Goal: Task Accomplishment & Management: Manage account settings

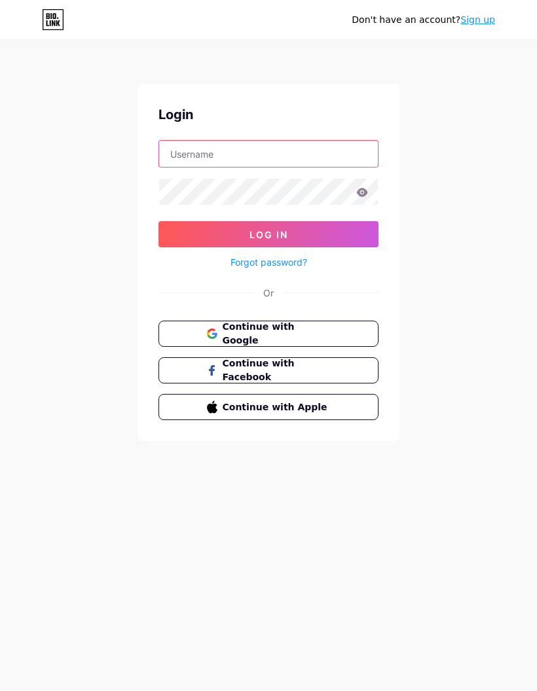
click at [327, 141] on input "text" at bounding box center [268, 154] width 219 height 26
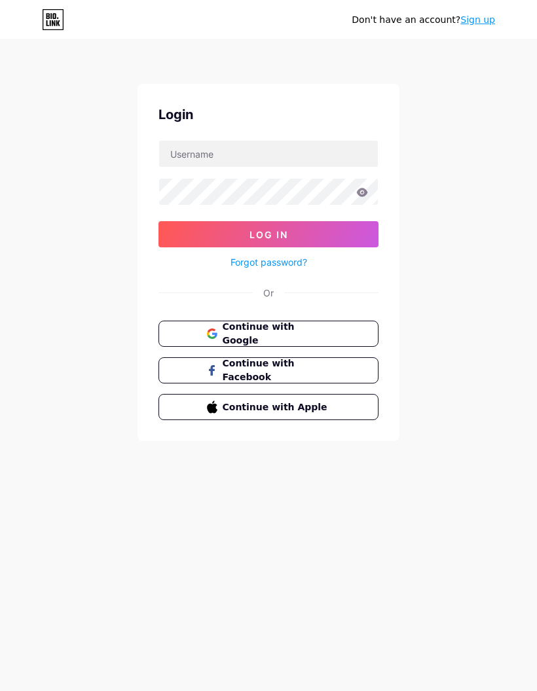
click at [297, 325] on button "Continue with Google" at bounding box center [268, 334] width 220 height 26
click at [314, 329] on span "Continue with Google" at bounding box center [277, 333] width 108 height 27
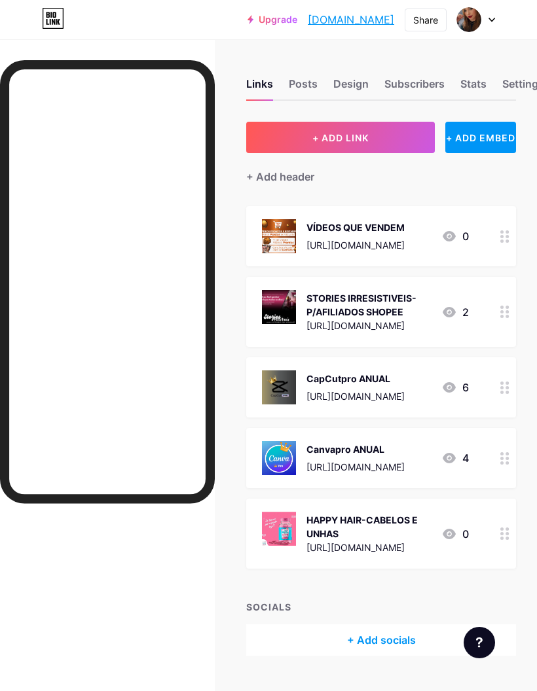
click at [430, 325] on div "https://pay.kiwify.com.br/05YJKO6?afid=v2FsC5JB" at bounding box center [368, 326] width 124 height 14
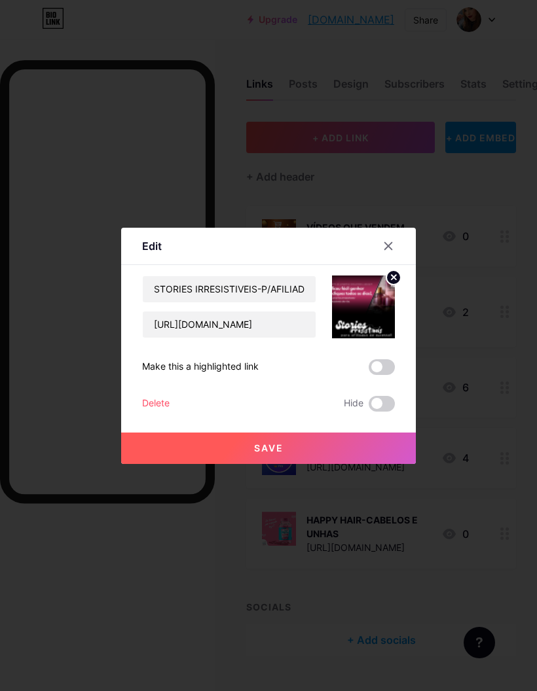
click at [162, 412] on div "Delete" at bounding box center [155, 404] width 27 height 16
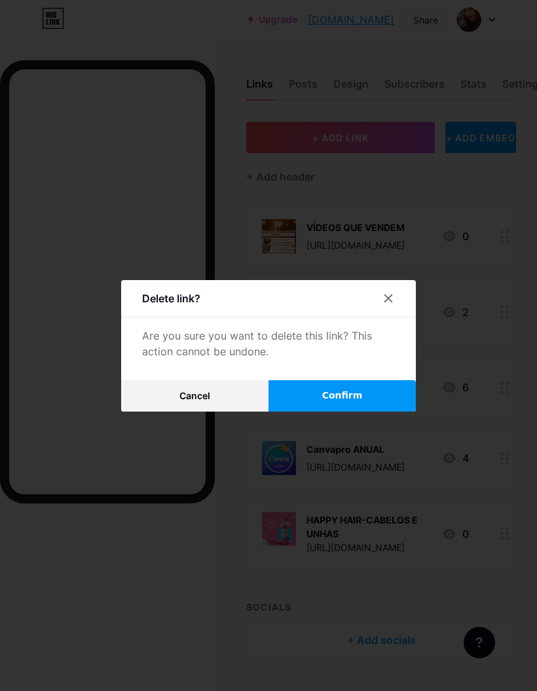
click at [338, 403] on span "Confirm" at bounding box center [342, 396] width 41 height 14
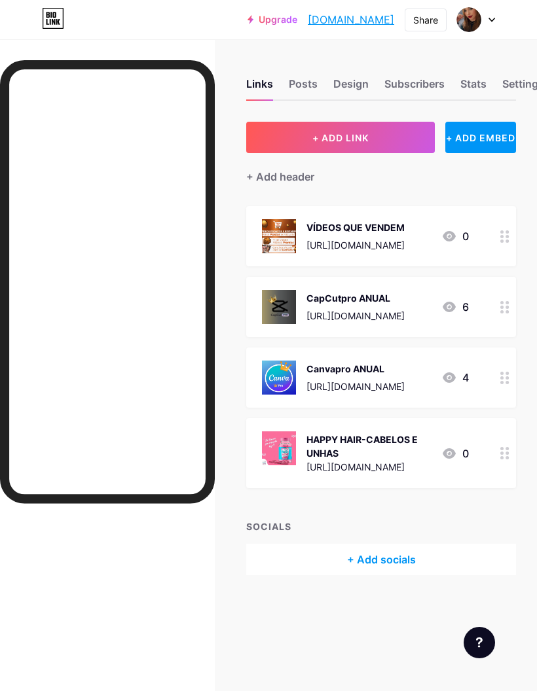
click at [399, 237] on div "VÍDEOS QUE VENDEM https://pay.kiwify.com.br/sVuLJs0?afid=RFyHNLTv" at bounding box center [355, 236] width 98 height 34
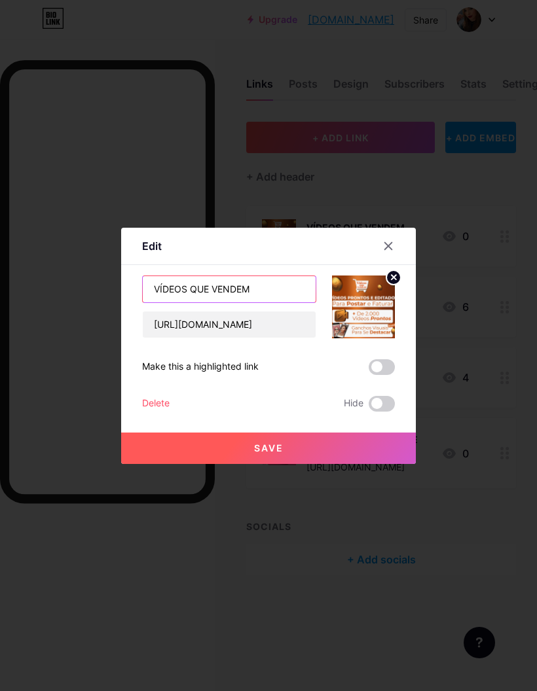
click at [162, 302] on input "VÍDEOS QUE VENDEM" at bounding box center [229, 289] width 173 height 26
click at [297, 302] on input "PACK DE VÍDEOS QUE VENDEM" at bounding box center [229, 289] width 173 height 26
type input "PACK DE VÍDEOS QUE VENDEM | SÓ R$ 27,00"
click at [315, 403] on div "PACK DE VÍDEOS QUE VENDEM | SÓ R$ 27,00 https://pay.kiwify.com.br/sVuLJs0?afid=…" at bounding box center [268, 344] width 253 height 136
click at [164, 412] on div "Delete" at bounding box center [155, 404] width 27 height 16
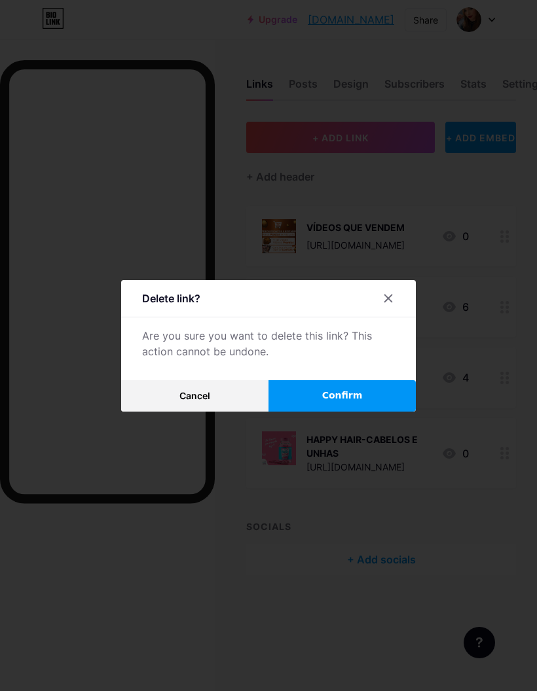
click at [201, 401] on span "Cancel" at bounding box center [194, 395] width 31 height 11
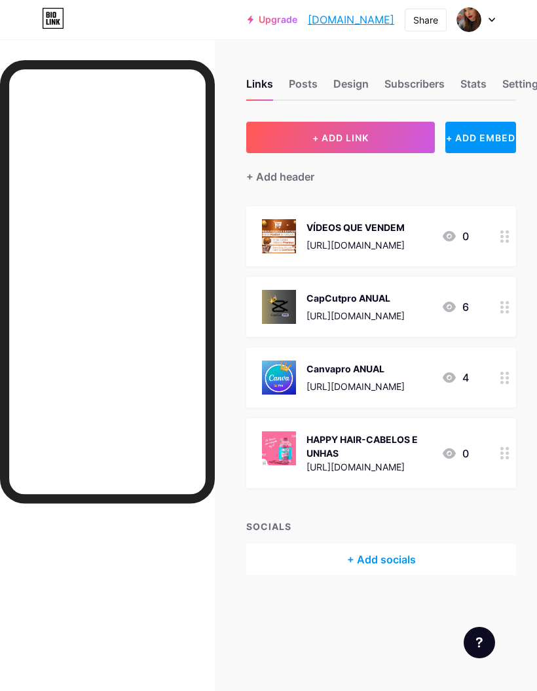
click at [405, 244] on div "https://pay.kiwify.com.br/sVuLJs0?afid=RFyHNLTv" at bounding box center [355, 245] width 98 height 14
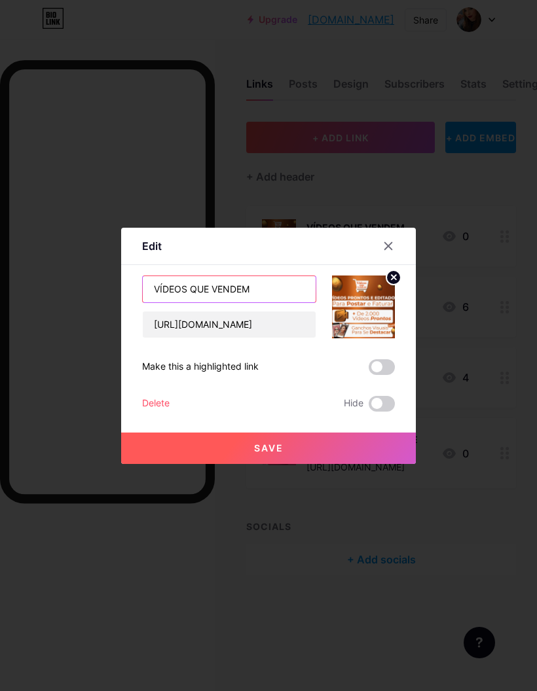
click at [160, 302] on input "VÍDEOS QUE VENDEM" at bounding box center [229, 289] width 173 height 26
click at [306, 302] on input "PACK DE VÍDEOS QUE VENDEM" at bounding box center [229, 289] width 173 height 26
type input "PACK DE VÍDEOS QUE VENDEM | SÓ R$ 27,00"
click at [334, 377] on div "PACK DE VÍDEOS QUE VENDEM | SÓ R$ 27,00 https://pay.kiwify.com.br/sVuLJs0?afid=…" at bounding box center [268, 344] width 253 height 136
click at [297, 464] on button "Save" at bounding box center [268, 448] width 295 height 31
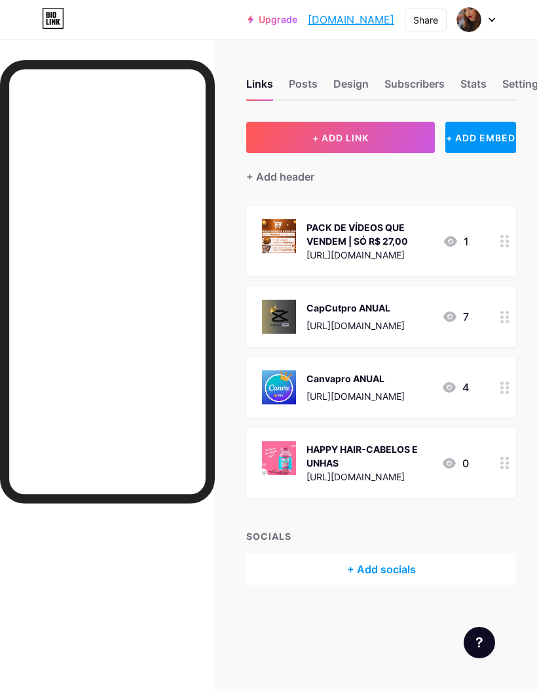
click at [392, 251] on div "https://pay.kiwify.com.br/sVuLJs0?afid=RFyHNLTv" at bounding box center [369, 255] width 126 height 14
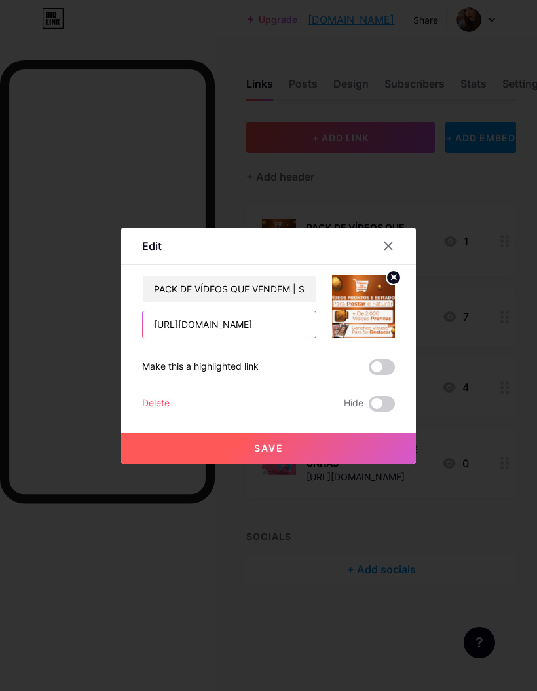
click at [257, 338] on input "https://pay.kiwify.com.br/sVuLJs0?afid=RFyHNLTv" at bounding box center [229, 325] width 173 height 26
click at [255, 338] on input "https://pay.kiwify.com.br/sVuLJs0?afid=RFyHNLTv" at bounding box center [229, 325] width 173 height 26
click at [257, 338] on input "https://pay.kiwify.com.br/sVuLJs0?afid=RFyHNLTv" at bounding box center [229, 325] width 173 height 26
click at [393, 258] on div at bounding box center [388, 246] width 24 height 24
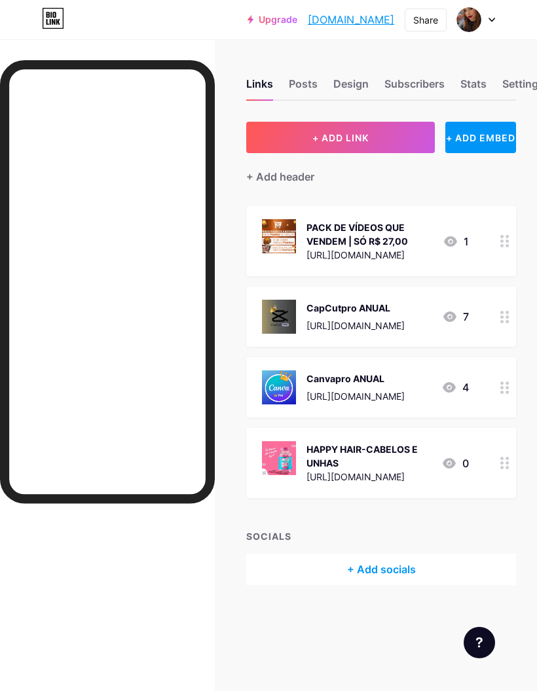
click at [426, 248] on div "https://pay.kiwify.com.br/sVuLJs0?afid=RFyHNLTv" at bounding box center [369, 255] width 126 height 14
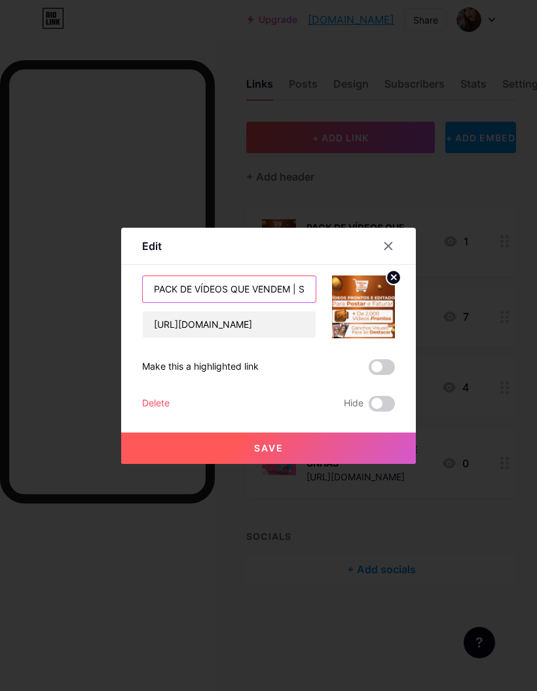
click at [304, 302] on input "PACK DE VÍDEOS QUE VENDEM | SÓ R$ 27,00" at bounding box center [229, 289] width 173 height 26
click at [306, 302] on input "PACK DE VÍDEOS QUE VENDEM | SÓ R$ 27,00" at bounding box center [229, 289] width 173 height 26
type input "PACK DE VÍDEOS QUE VENDEM | SÓ R$ 47,90"
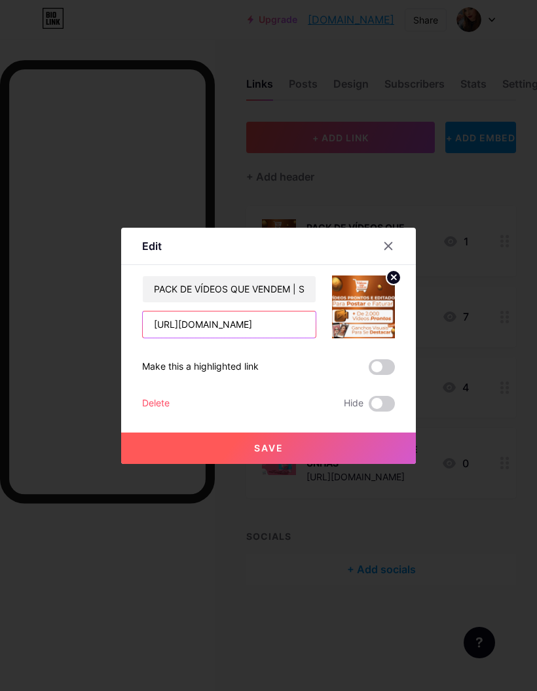
click at [291, 338] on input "https://pay.kiwify.com.br/sVuLJs0?afid=RFyHNLTv" at bounding box center [229, 325] width 173 height 26
click at [264, 338] on input "https://pay.kiwify.com.br/sVuLJs0?afid=RFyHNLTv" at bounding box center [229, 325] width 173 height 26
click at [263, 338] on input "https://pay.kiwify.com.br/sVuLJs0?afid=RFyHNLTv" at bounding box center [229, 325] width 173 height 26
click at [261, 338] on input "https://pay.kiwify.com.br/sVuLJs0?afid=RFyHNLTv" at bounding box center [229, 325] width 173 height 26
click at [249, 338] on input "text" at bounding box center [229, 325] width 173 height 26
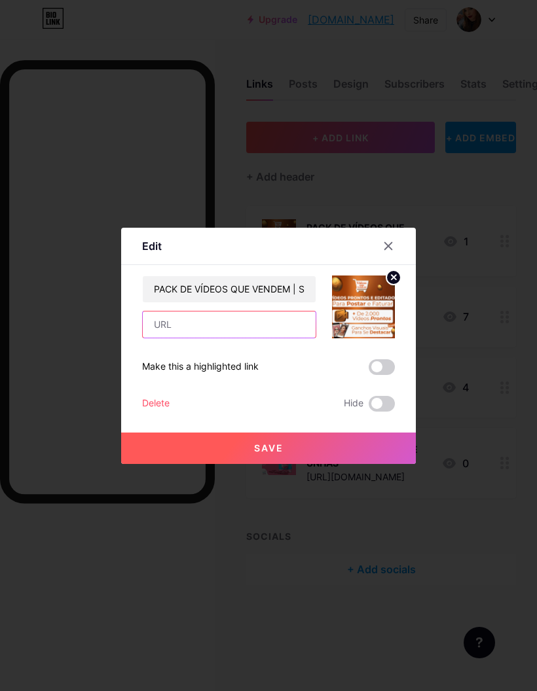
click at [186, 338] on input "text" at bounding box center [229, 325] width 173 height 26
paste input "[URL][DOMAIN_NAME]"
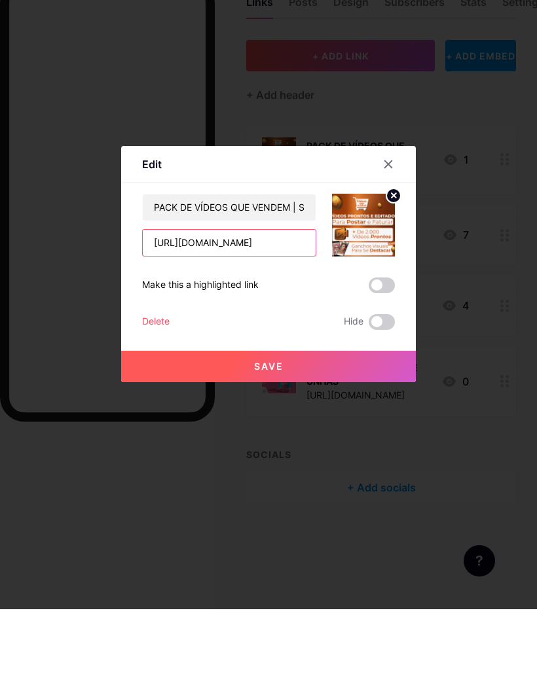
type input "[URL][DOMAIN_NAME]"
click at [318, 433] on button "Save" at bounding box center [268, 448] width 295 height 31
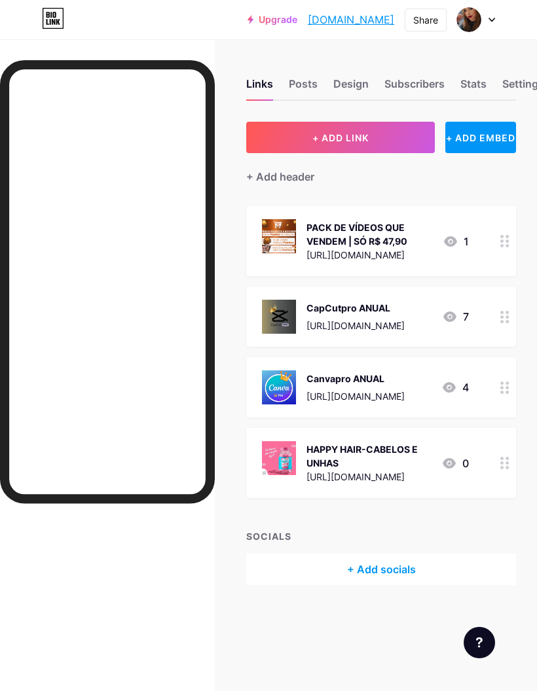
click at [378, 132] on button "+ ADD LINK" at bounding box center [340, 137] width 189 height 31
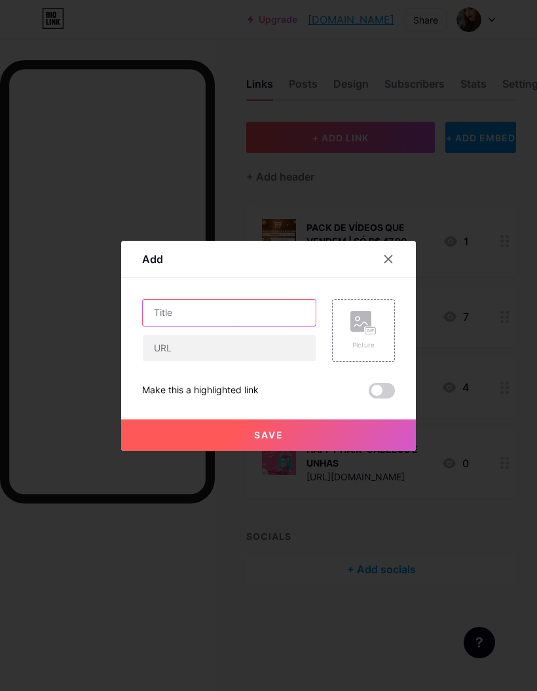
click at [261, 326] on input "text" at bounding box center [229, 313] width 173 height 26
type input "ASE-AFILIADO EXPERT"
click at [392, 362] on div "Picture" at bounding box center [363, 330] width 63 height 63
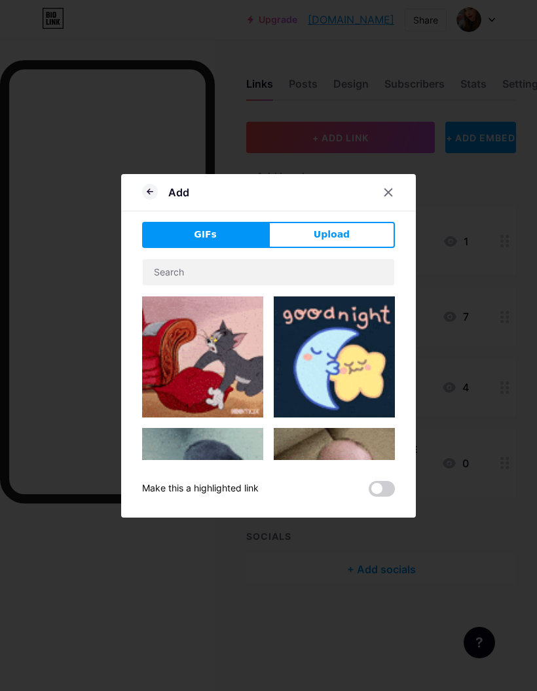
click at [348, 248] on button "Upload" at bounding box center [331, 235] width 126 height 26
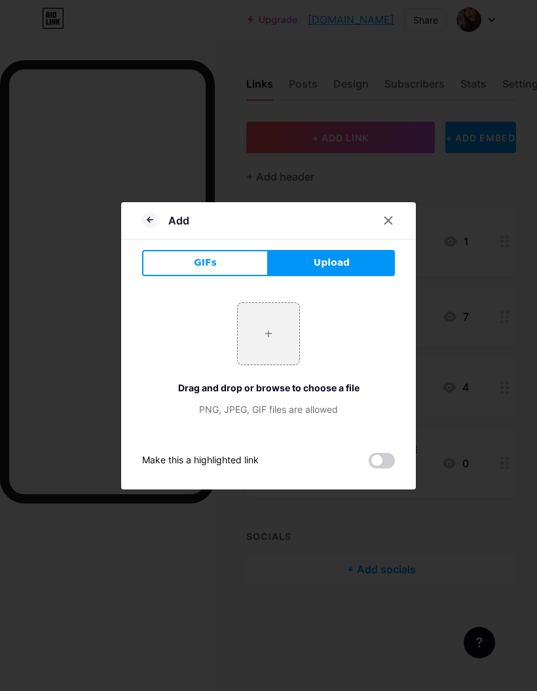
click at [285, 363] on input "file" at bounding box center [269, 334] width 62 height 62
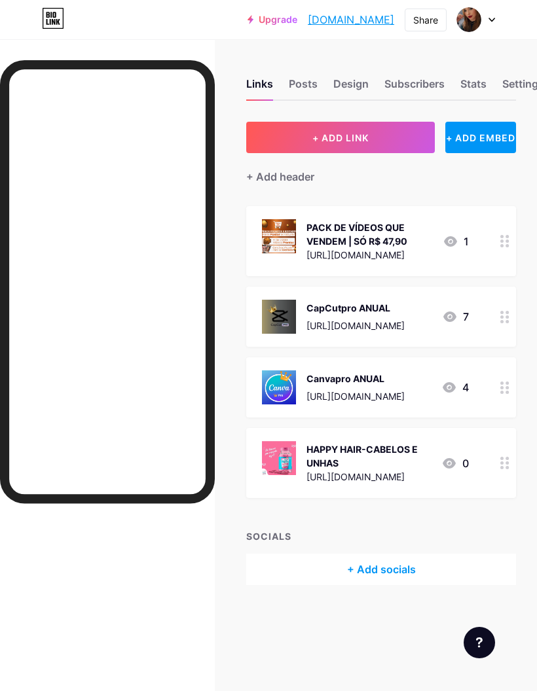
click at [392, 141] on button "+ ADD LINK" at bounding box center [340, 137] width 189 height 31
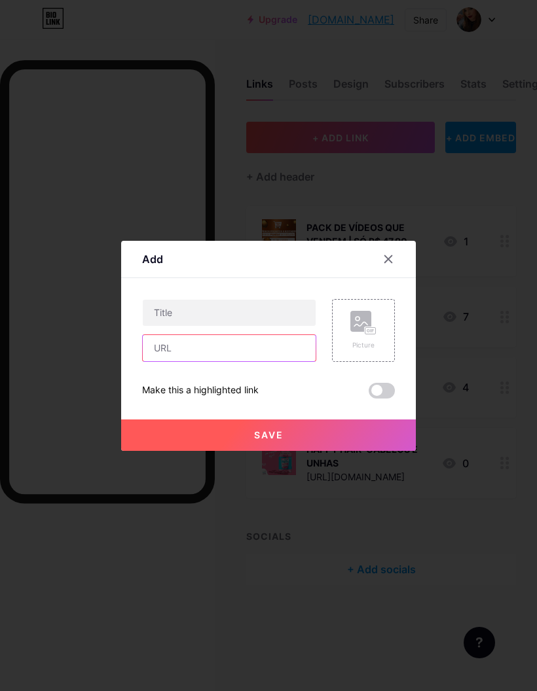
click at [253, 361] on input "text" at bounding box center [229, 348] width 173 height 26
click at [219, 361] on input "text" at bounding box center [229, 348] width 173 height 26
paste input "[URL][DOMAIN_NAME]"
type input "[URL][DOMAIN_NAME]"
click at [285, 361] on input "[URL][DOMAIN_NAME]" at bounding box center [229, 348] width 173 height 26
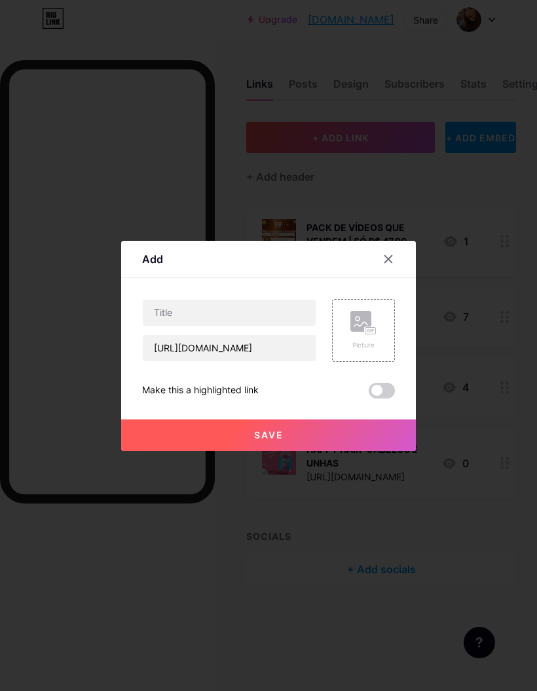
click at [380, 362] on div "Picture" at bounding box center [363, 330] width 63 height 63
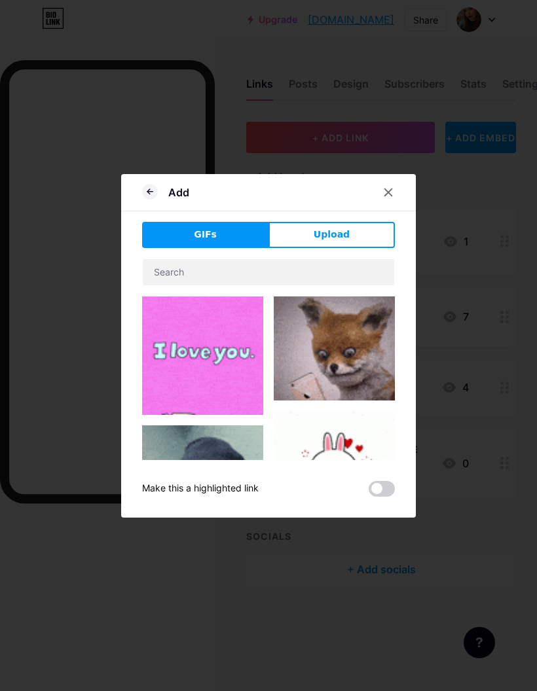
click at [354, 248] on button "Upload" at bounding box center [331, 235] width 126 height 26
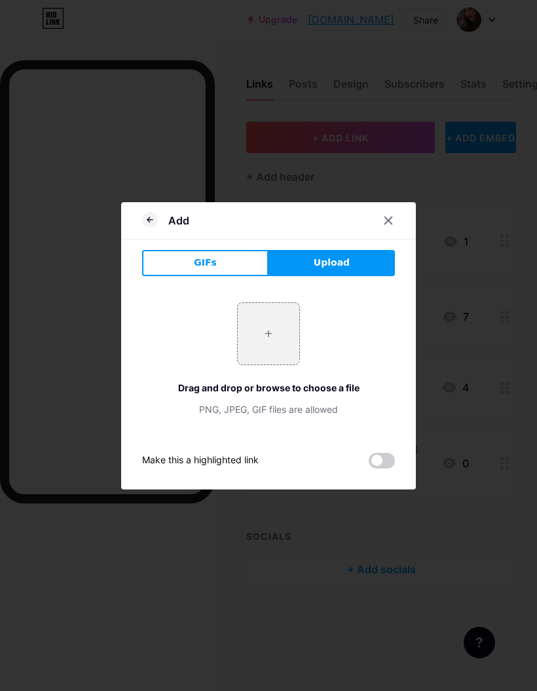
click at [286, 365] on input "file" at bounding box center [269, 334] width 62 height 62
type input "C:\fakepath\IMG_1506.jpeg"
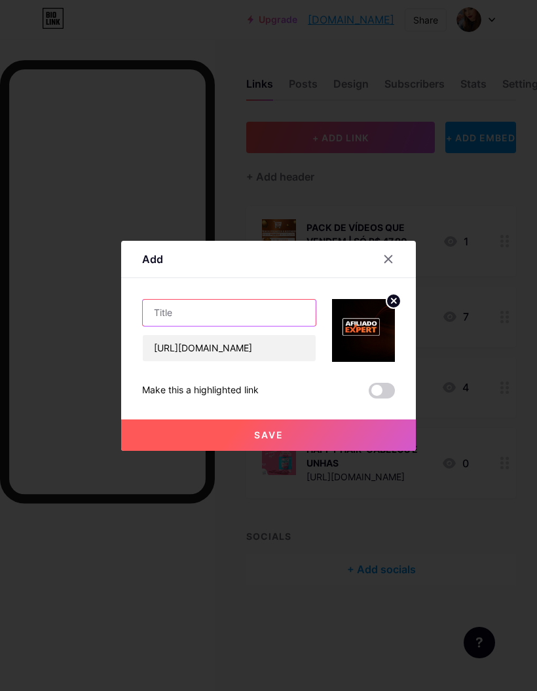
click at [287, 326] on input "text" at bounding box center [229, 313] width 173 height 26
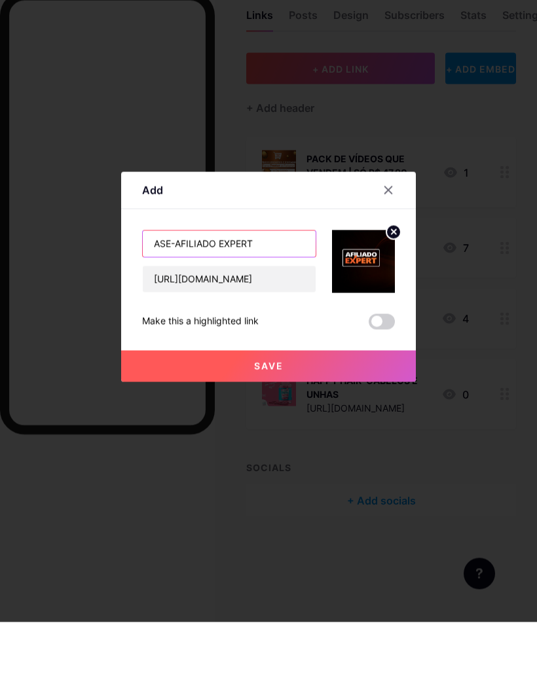
type input "ASE-AFILIADO EXPERT"
click at [311, 420] on button "Save" at bounding box center [268, 435] width 295 height 31
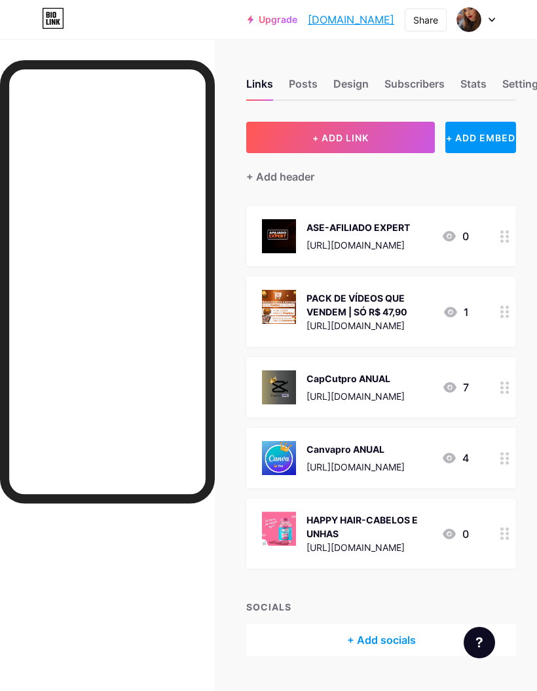
click at [405, 393] on div "[URL][DOMAIN_NAME]" at bounding box center [355, 397] width 98 height 14
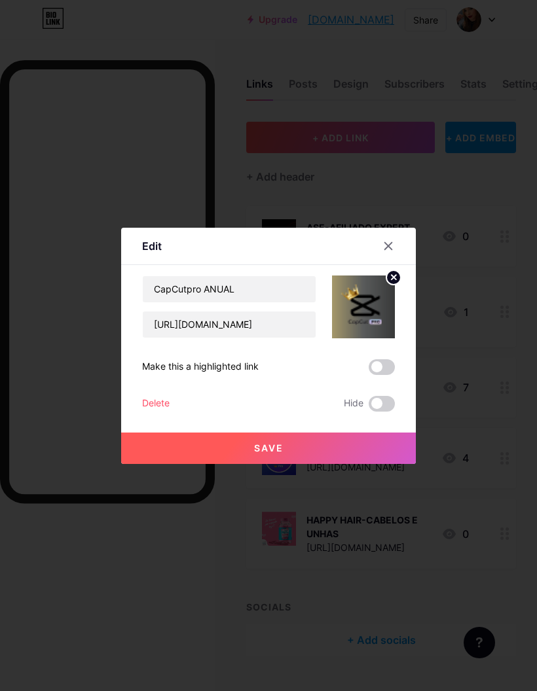
click at [384, 258] on div at bounding box center [395, 246] width 39 height 24
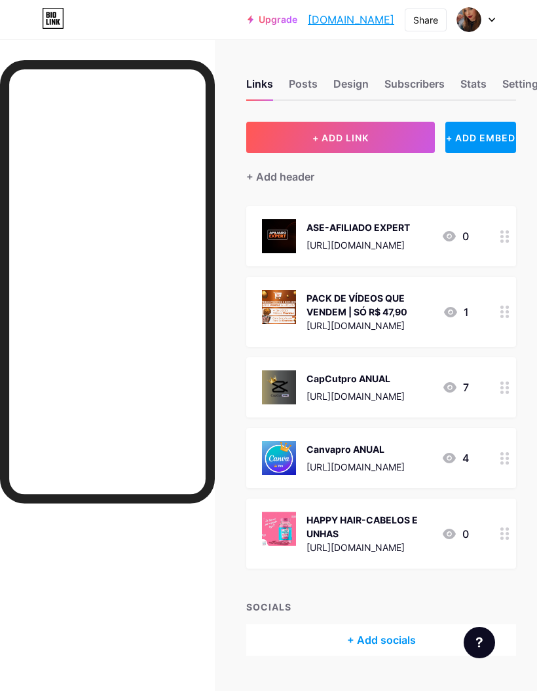
click at [484, 87] on div "Stats" at bounding box center [473, 88] width 26 height 24
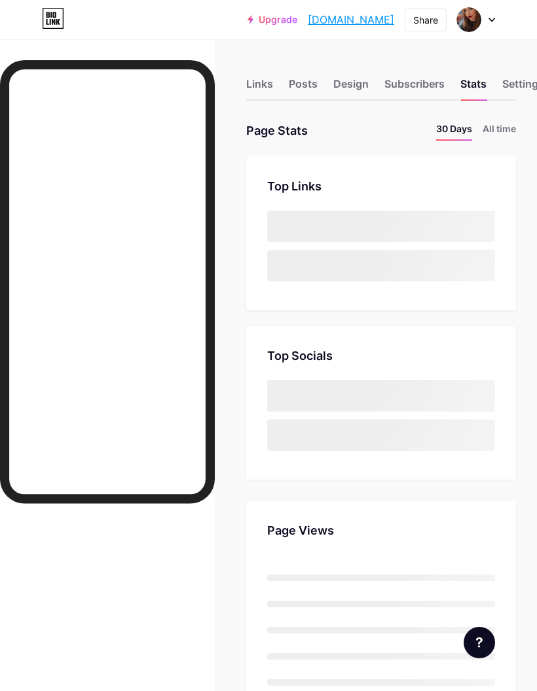
click at [407, 85] on div "Subscribers" at bounding box center [414, 88] width 60 height 24
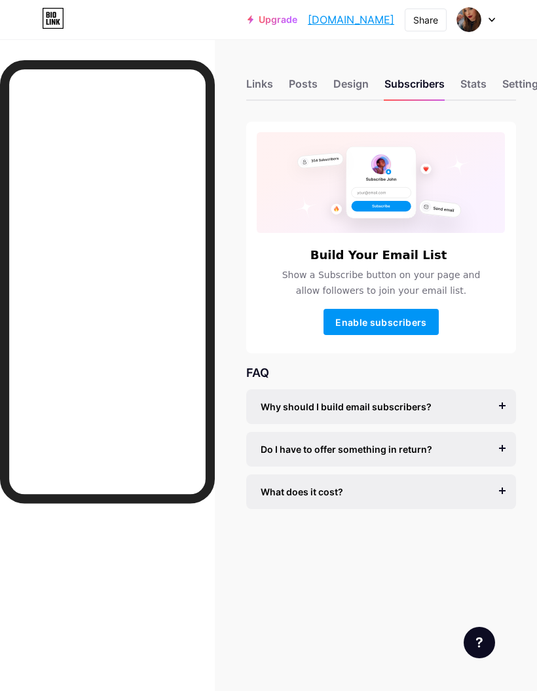
click at [352, 83] on div "Design" at bounding box center [350, 88] width 35 height 24
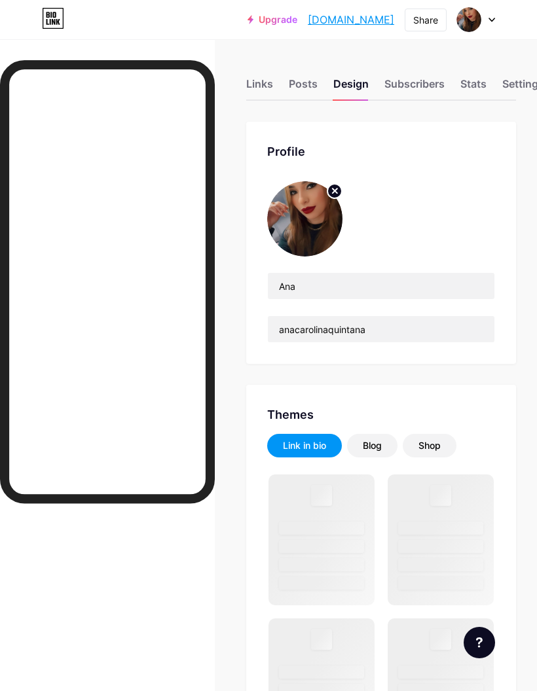
click at [335, 194] on circle at bounding box center [334, 191] width 14 height 14
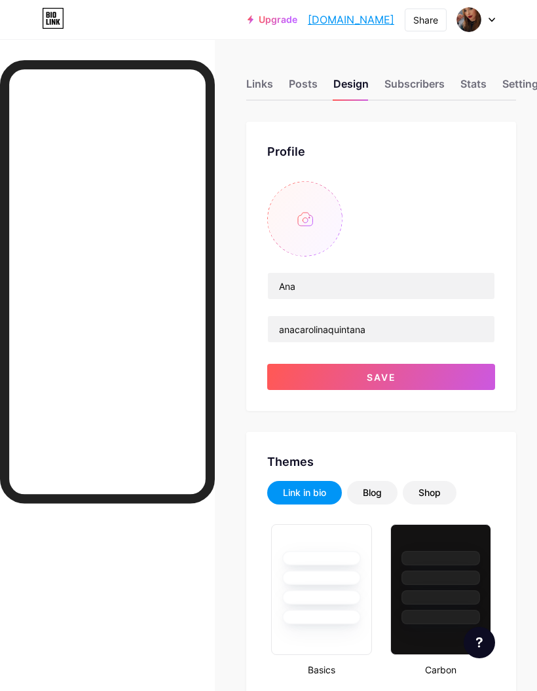
click at [321, 222] on input "file" at bounding box center [304, 218] width 75 height 75
type input "C:\fakepath\9D052010-D7A2-4A64-BDD7-C49C21D833E9.jpeg"
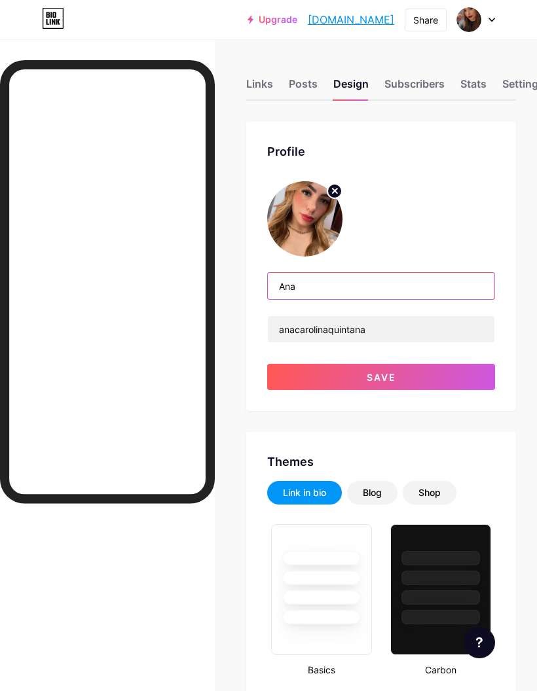
click at [376, 290] on input "Ana" at bounding box center [381, 286] width 227 height 26
type input "A"
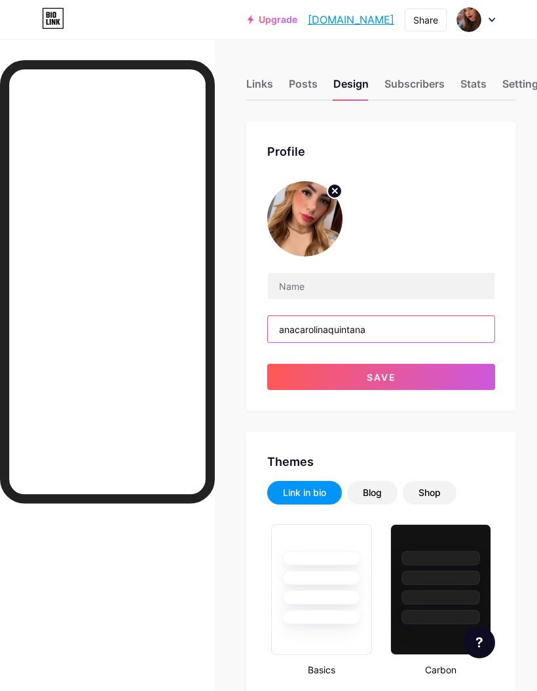
click at [392, 325] on input "anacarolinaquintana" at bounding box center [381, 329] width 227 height 26
type input "a"
click at [460, 388] on button "Save" at bounding box center [381, 377] width 228 height 26
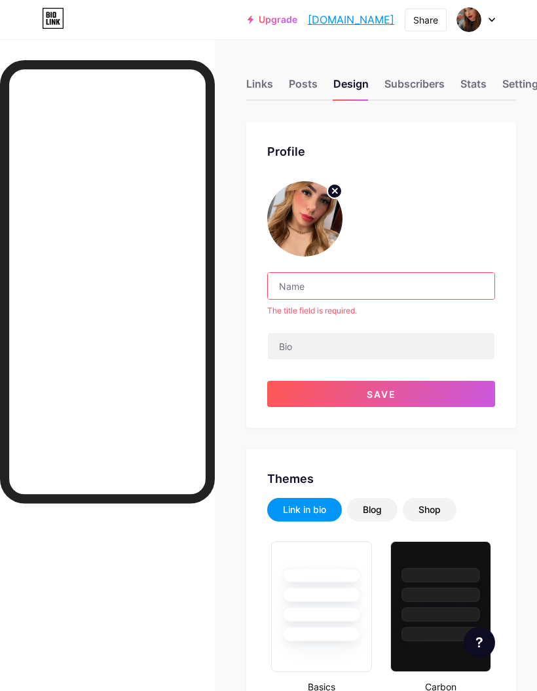
click at [350, 288] on input "text" at bounding box center [381, 286] width 227 height 26
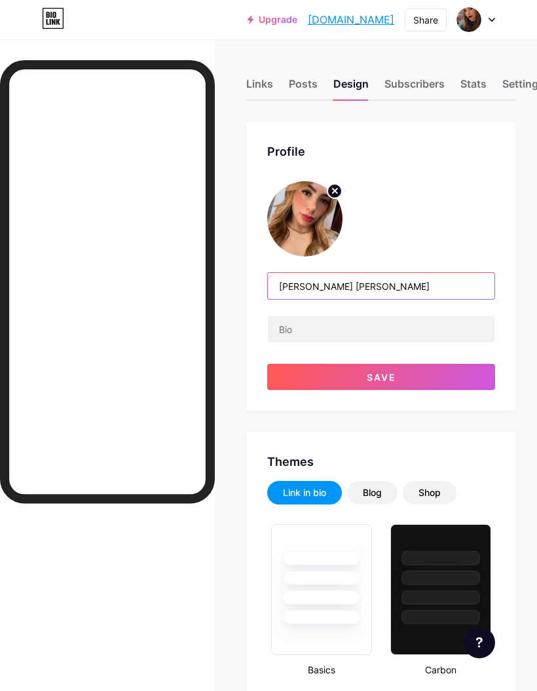
type input "[PERSON_NAME] [PERSON_NAME]"
click at [386, 378] on span "Save" at bounding box center [381, 377] width 29 height 11
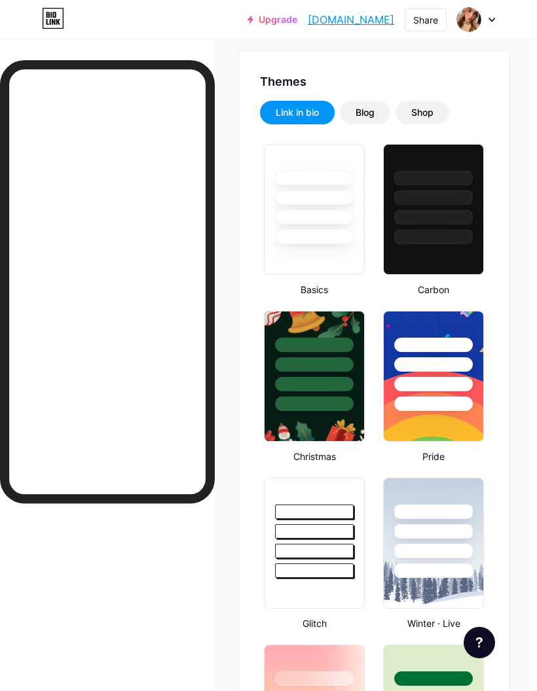
scroll to position [333, 7]
